Goal: Task Accomplishment & Management: Use online tool/utility

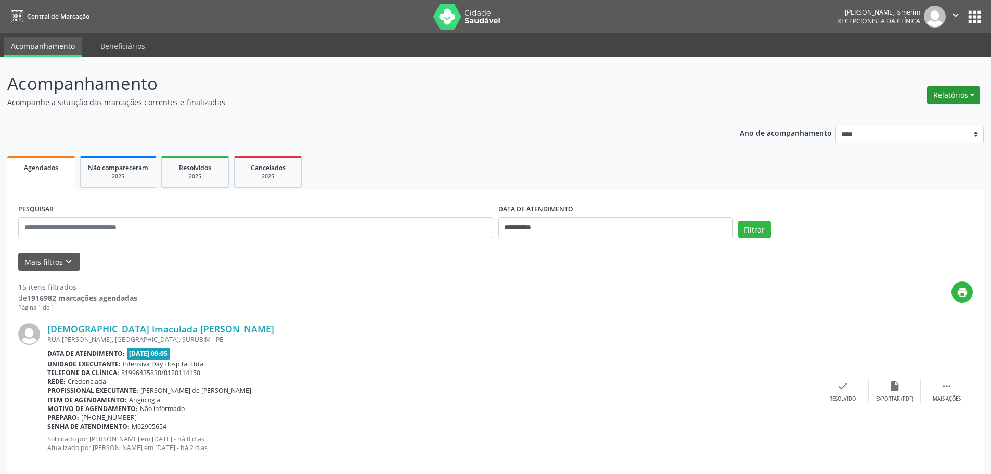
click at [956, 93] on button "Relatórios" at bounding box center [953, 95] width 53 height 18
click at [905, 126] on link "Procedimentos realizados" at bounding box center [925, 132] width 112 height 15
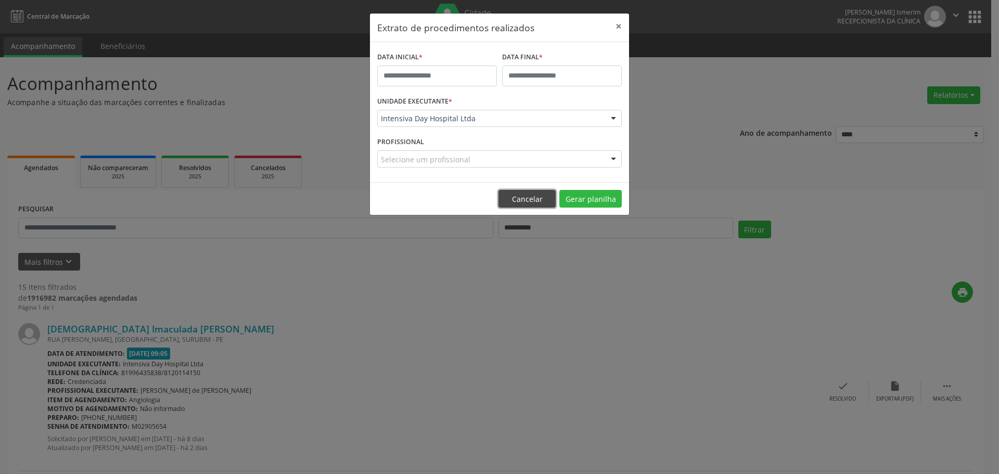
click at [523, 198] on button "Cancelar" at bounding box center [526, 199] width 57 height 18
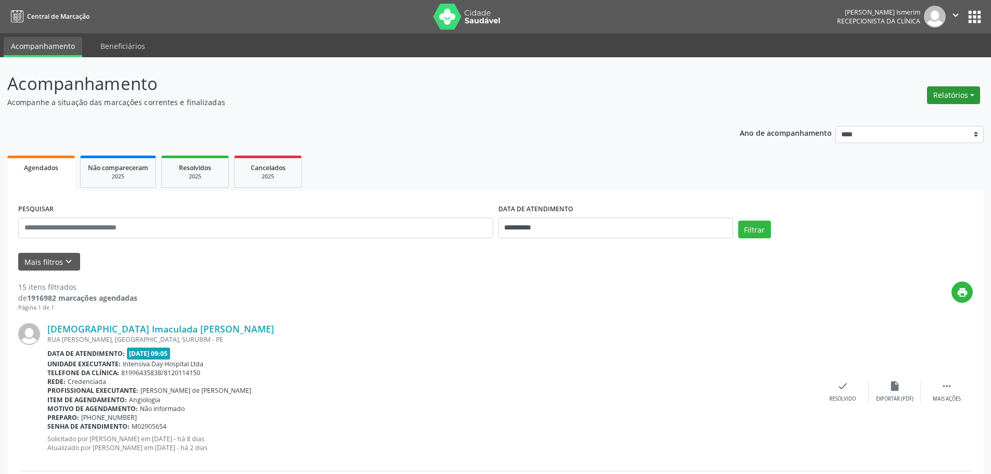
click at [955, 93] on button "Relatórios" at bounding box center [953, 95] width 53 height 18
click at [926, 117] on link "Agendamentos" at bounding box center [925, 117] width 112 height 15
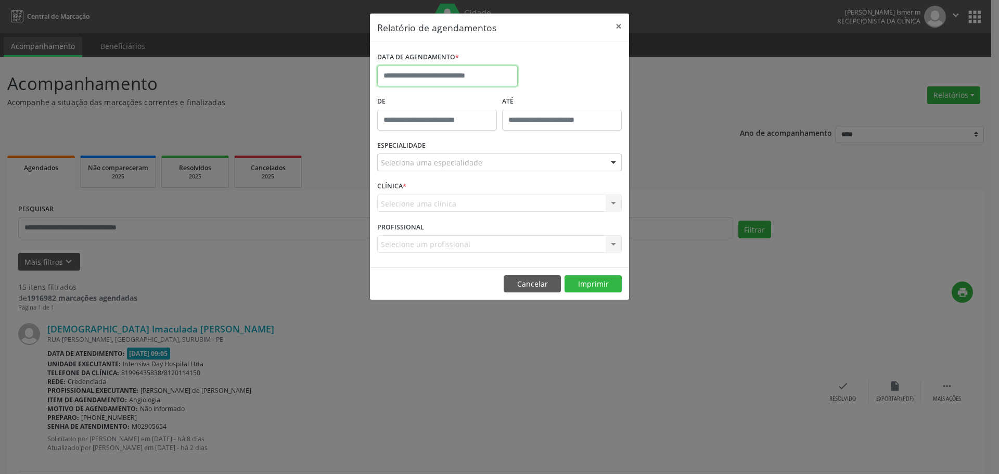
click at [441, 79] on input "text" at bounding box center [447, 76] width 140 height 21
click at [525, 129] on span "6" at bounding box center [526, 130] width 20 height 20
type input "**********"
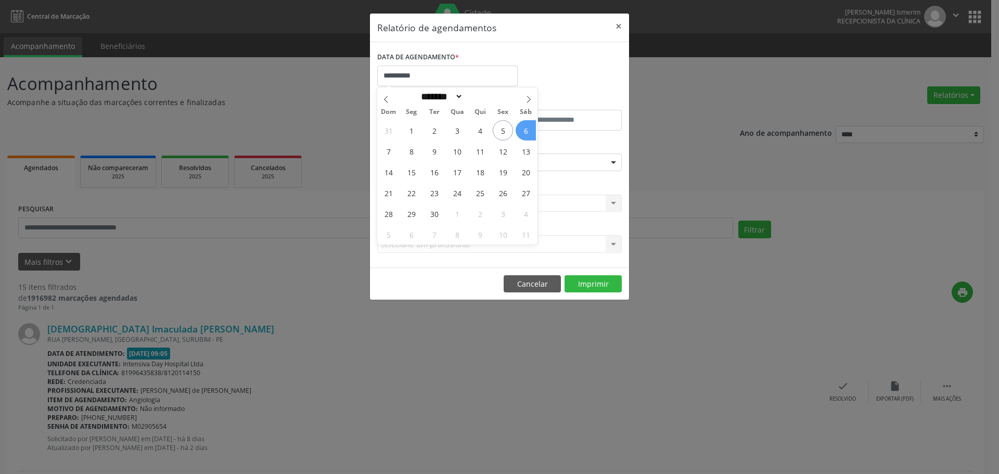
click at [525, 129] on span "6" at bounding box center [526, 130] width 20 height 20
click at [609, 161] on div at bounding box center [614, 163] width 16 height 18
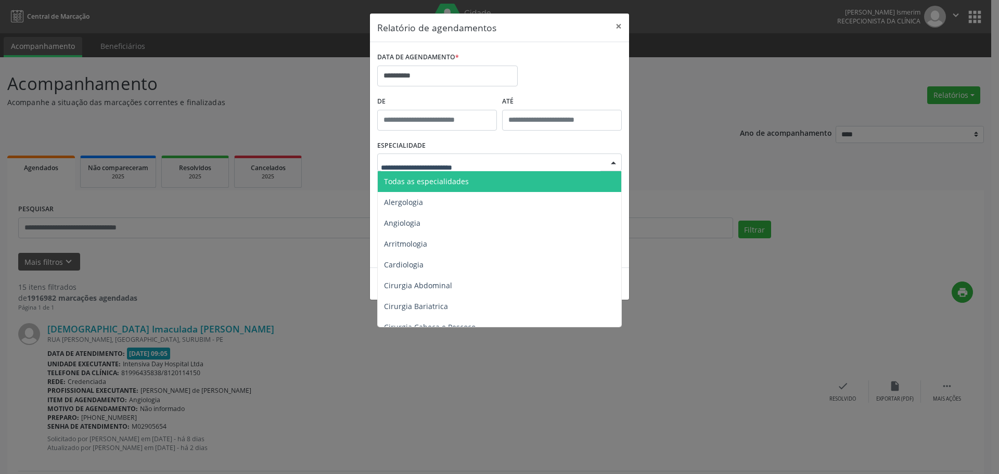
click at [429, 177] on span "Todas as especialidades" at bounding box center [426, 181] width 85 height 10
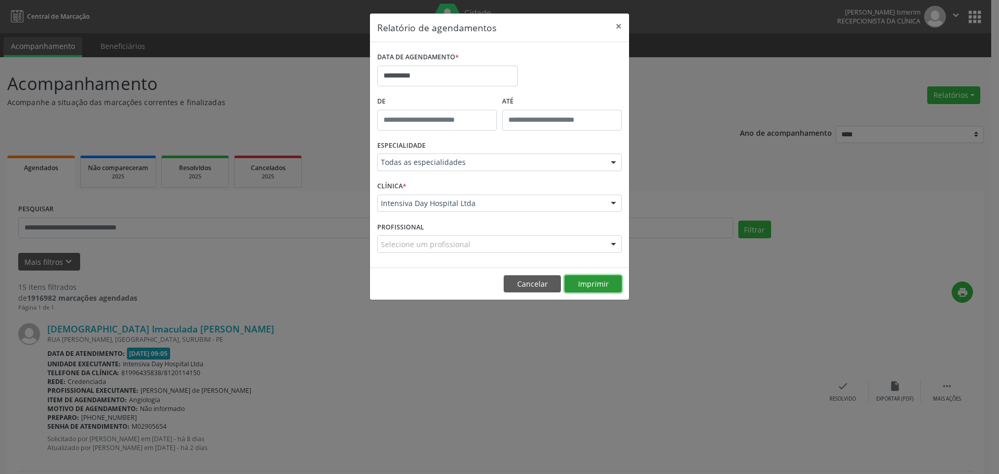
click at [604, 283] on button "Imprimir" at bounding box center [593, 284] width 57 height 18
click at [530, 285] on button "Cancelar" at bounding box center [532, 284] width 57 height 18
